Goal: Information Seeking & Learning: Find specific fact

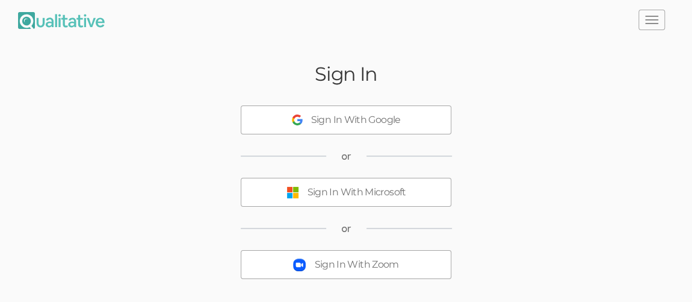
click at [417, 197] on button "Sign In With Microsoft" at bounding box center [346, 192] width 211 height 29
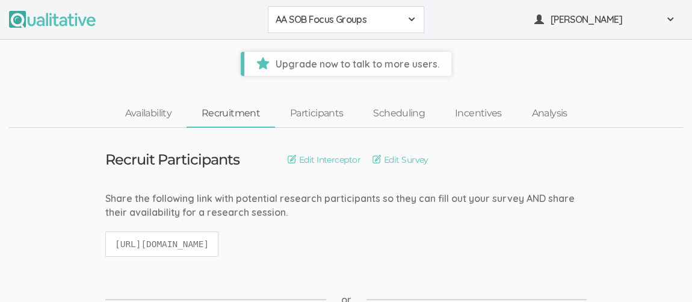
click at [411, 21] on span at bounding box center [412, 19] width 10 height 10
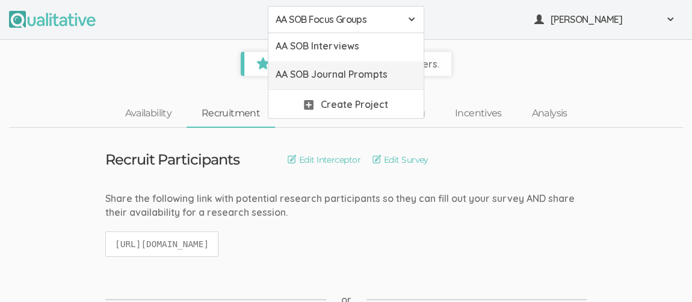
click at [385, 73] on span "AA SOB Journal Prompts" at bounding box center [346, 74] width 141 height 14
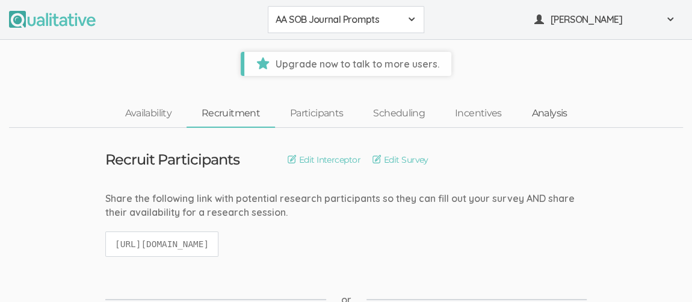
click at [554, 117] on link "Analysis" at bounding box center [550, 114] width 66 height 26
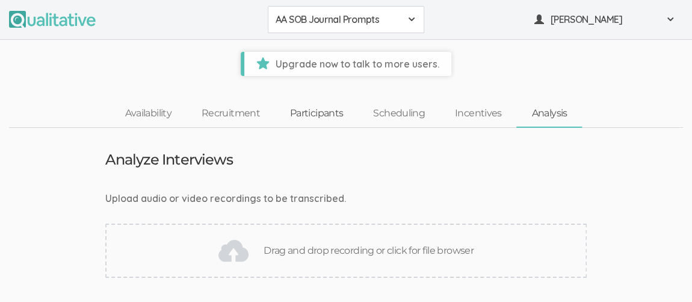
click at [318, 119] on link "Participants" at bounding box center [316, 114] width 83 height 26
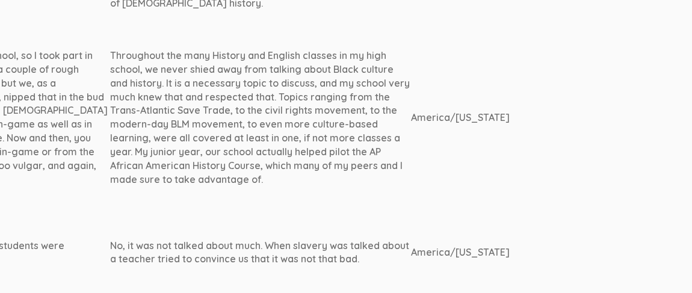
scroll to position [1177, 1757]
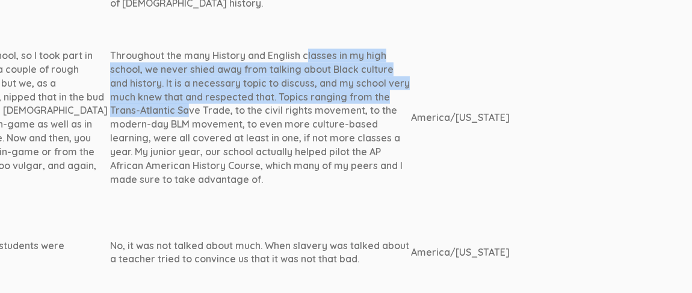
drag, startPoint x: 34, startPoint y: 20, endPoint x: 201, endPoint y: 61, distance: 172.3
click at [201, 61] on div "Throughout the many History and English classes in my high school, we never shi…" at bounding box center [260, 117] width 301 height 137
copy div "Throughout the many History and English classes in my high school, we never shi…"
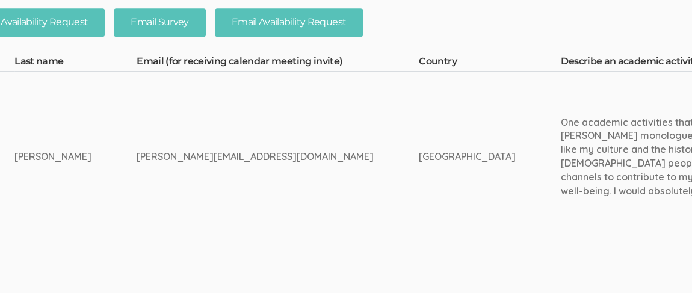
scroll to position [330, 0]
